Goal: Browse casually: Explore the website without a specific task or goal

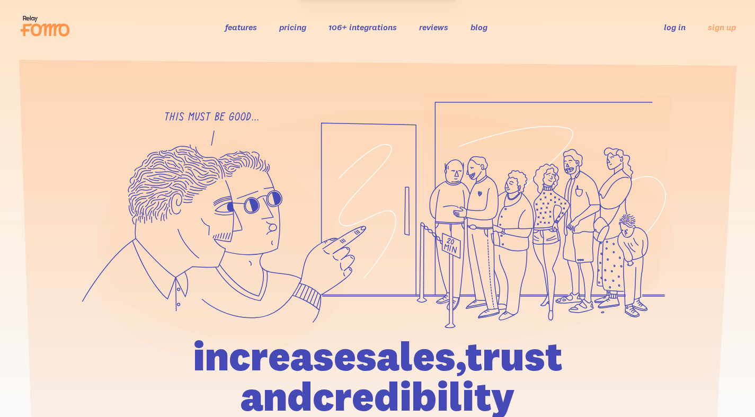
click at [351, 314] on icon at bounding box center [389, 230] width 568 height 240
click at [193, 336] on h1 "increase sales, trust and credibility" at bounding box center [377, 376] width 491 height 81
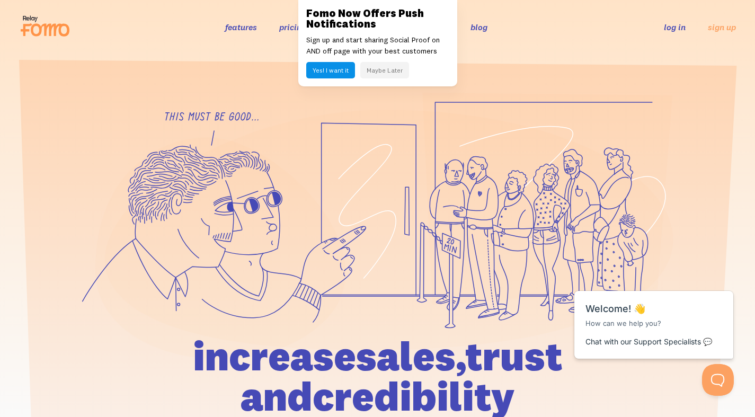
click at [198, 86] on section at bounding box center [377, 284] width 755 height 461
click at [266, 230] on icon at bounding box center [220, 247] width 250 height 221
click at [349, 243] on icon at bounding box center [343, 239] width 43 height 27
click at [511, 102] on icon at bounding box center [543, 145] width 217 height 87
click at [233, 302] on icon at bounding box center [220, 247] width 250 height 221
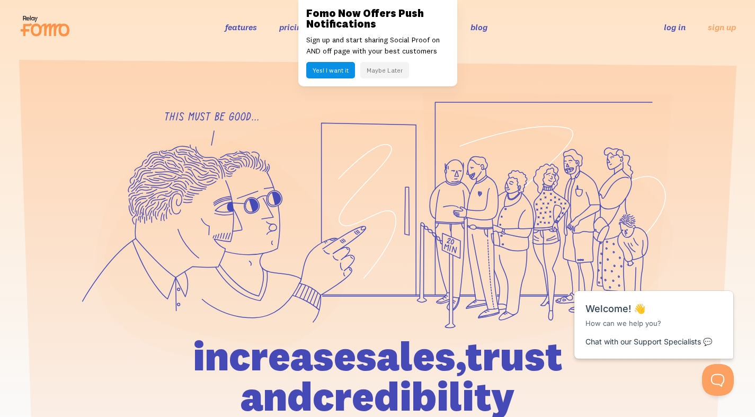
click at [417, 187] on icon at bounding box center [389, 230] width 568 height 240
click at [211, 202] on icon at bounding box center [220, 247] width 250 height 221
click at [336, 263] on icon at bounding box center [220, 247] width 250 height 221
click at [124, 296] on icon at bounding box center [220, 247] width 250 height 221
click at [360, 233] on icon at bounding box center [389, 230] width 568 height 240
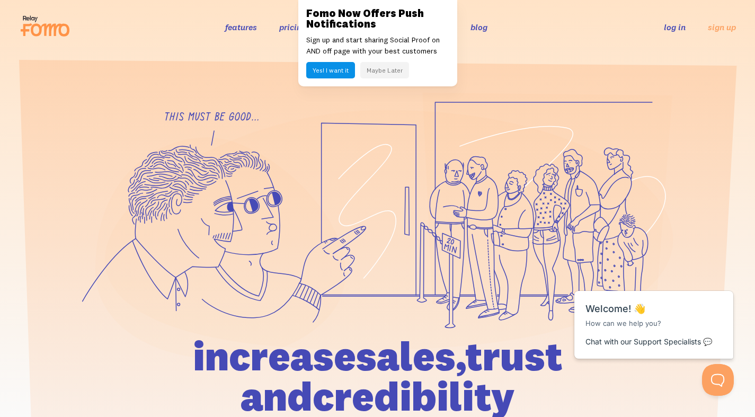
click at [378, 247] on icon at bounding box center [389, 230] width 568 height 240
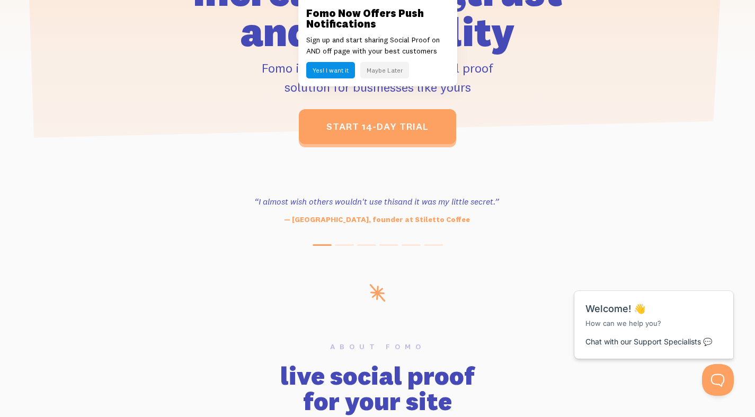
click at [531, 195] on div "“I almost wish others wouldn't use this and it was my little secret.” — [GEOGRA…" at bounding box center [377, 210] width 604 height 30
click at [306, 392] on h2 "live social proof for your site" at bounding box center [377, 388] width 591 height 51
